Goal: Transaction & Acquisition: Purchase product/service

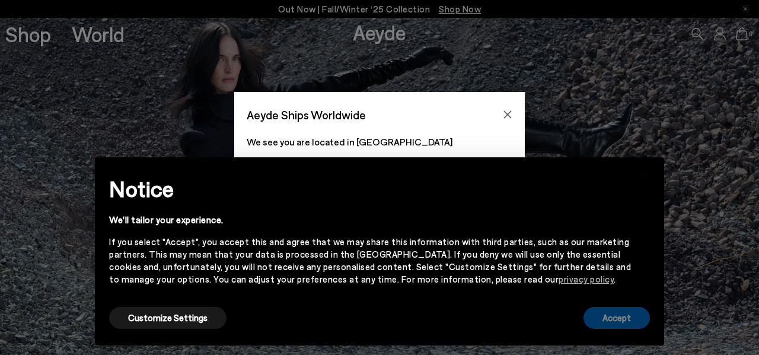
click at [608, 323] on button "Accept" at bounding box center [616, 318] width 66 height 22
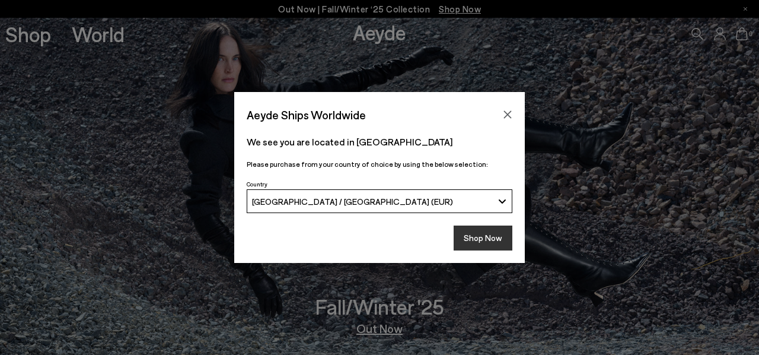
click at [480, 234] on button "Shop Now" at bounding box center [483, 237] width 59 height 25
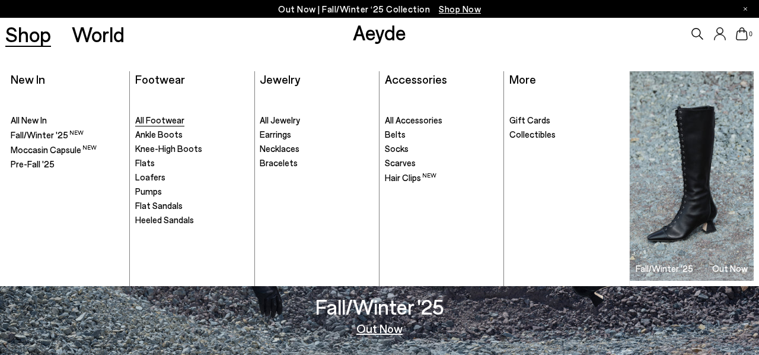
click at [158, 122] on span "All Footwear" at bounding box center [159, 119] width 49 height 11
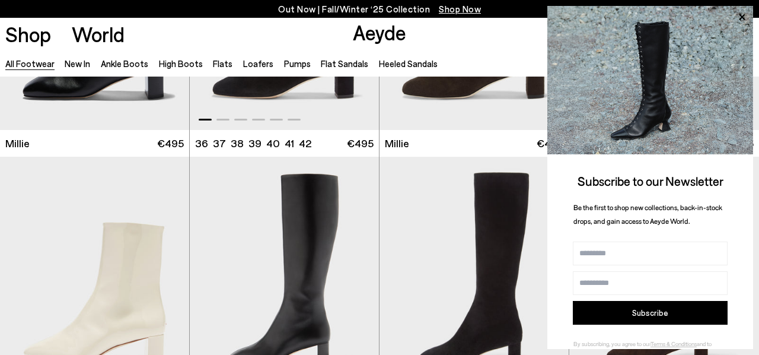
scroll to position [4684, 0]
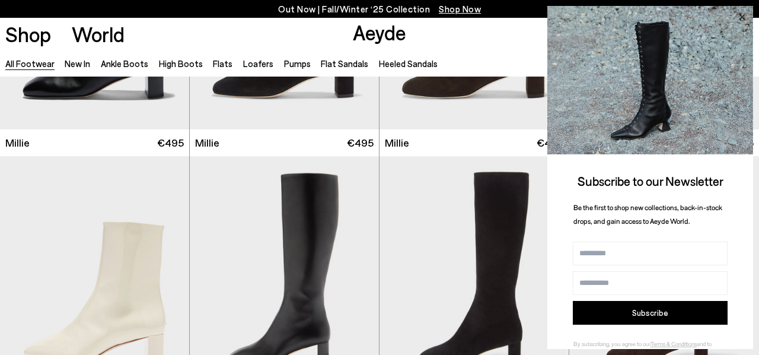
click at [741, 13] on icon at bounding box center [741, 16] width 15 height 15
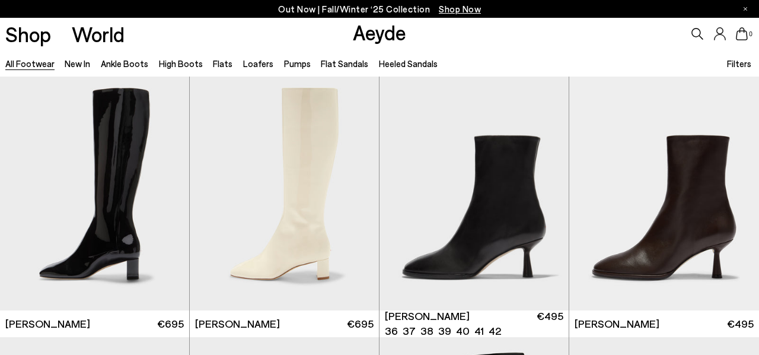
scroll to position [5084, 0]
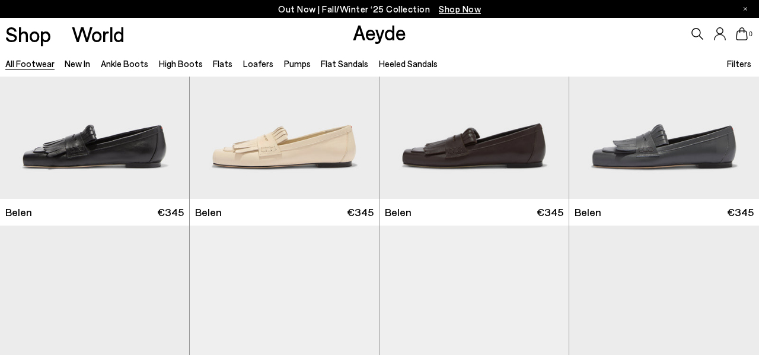
scroll to position [8583, 0]
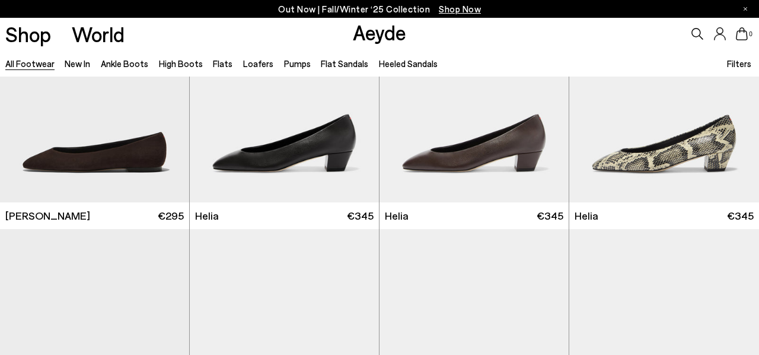
scroll to position [10169, 0]
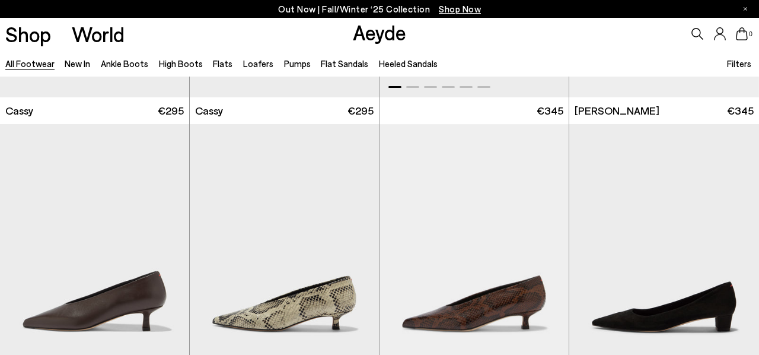
scroll to position [12974, 0]
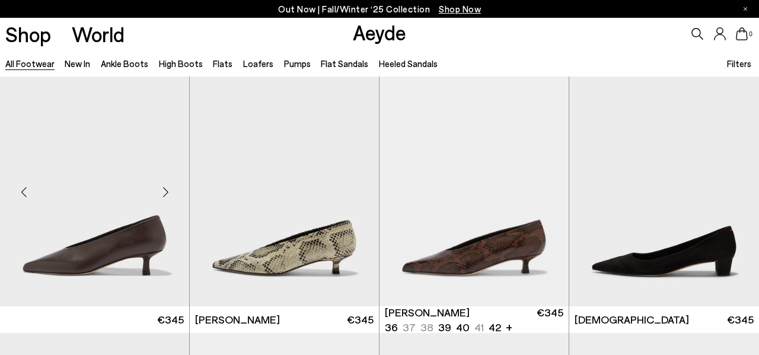
click at [93, 247] on img at bounding box center [94, 187] width 189 height 238
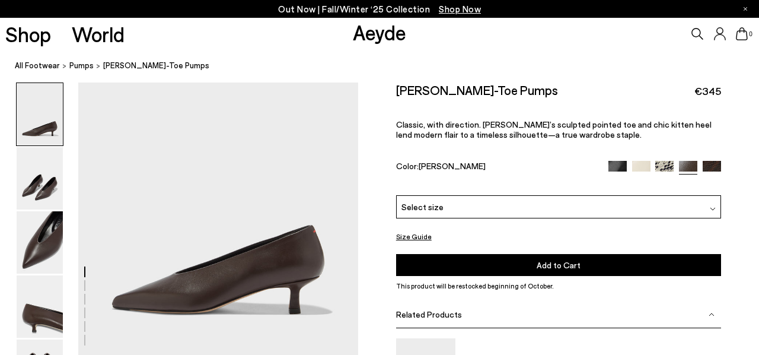
click at [425, 206] on span "Select size" at bounding box center [422, 206] width 42 height 12
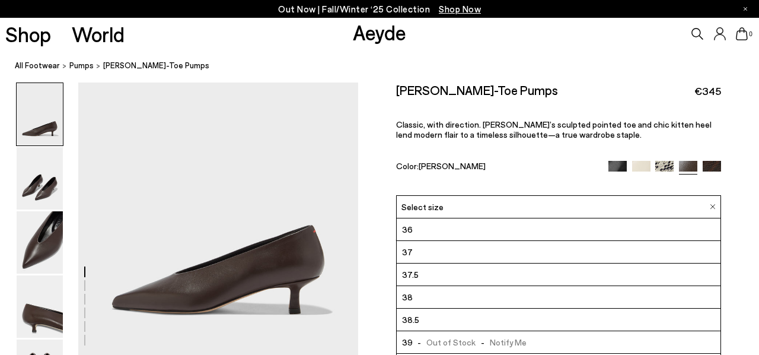
click at [420, 273] on li "37.5" at bounding box center [559, 274] width 324 height 23
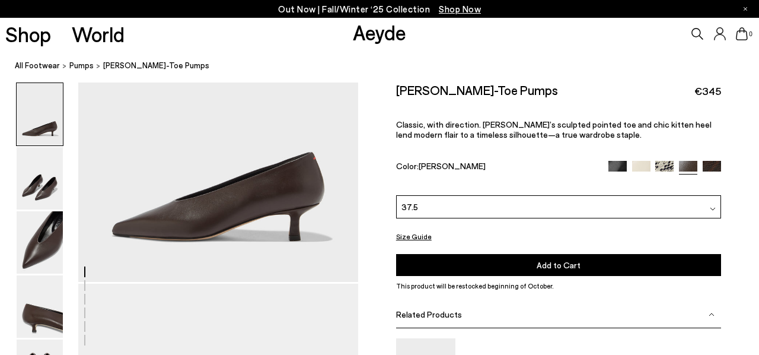
scroll to position [78, 0]
